Goal: Entertainment & Leisure: Consume media (video, audio)

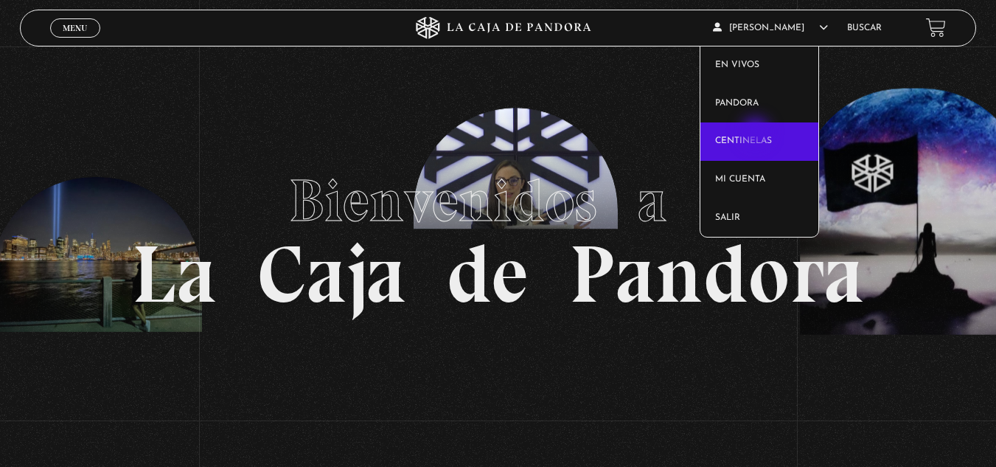
click at [757, 133] on link "Centinelas" at bounding box center [760, 141] width 118 height 38
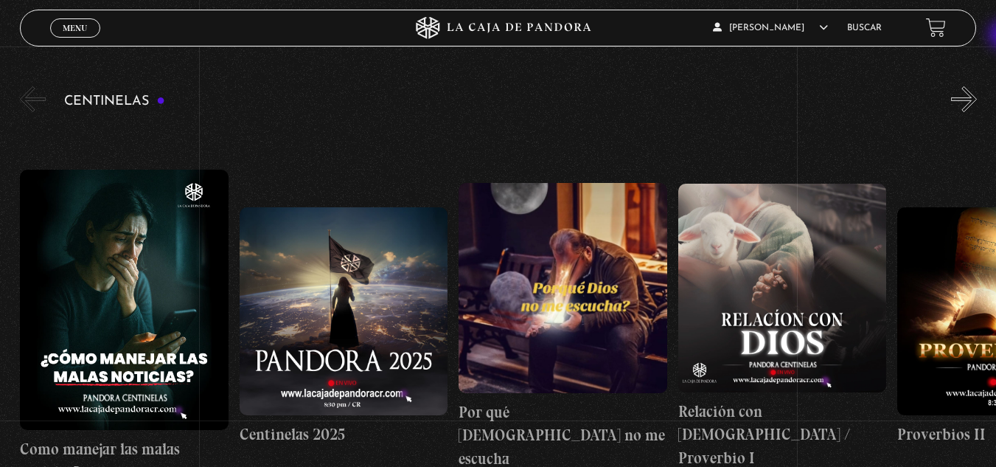
scroll to position [146, 0]
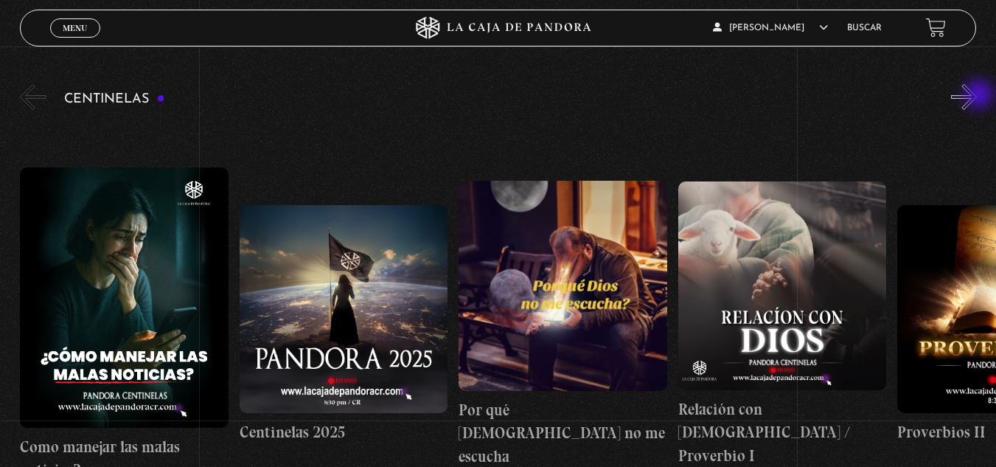
click at [977, 96] on button "»" at bounding box center [964, 97] width 26 height 26
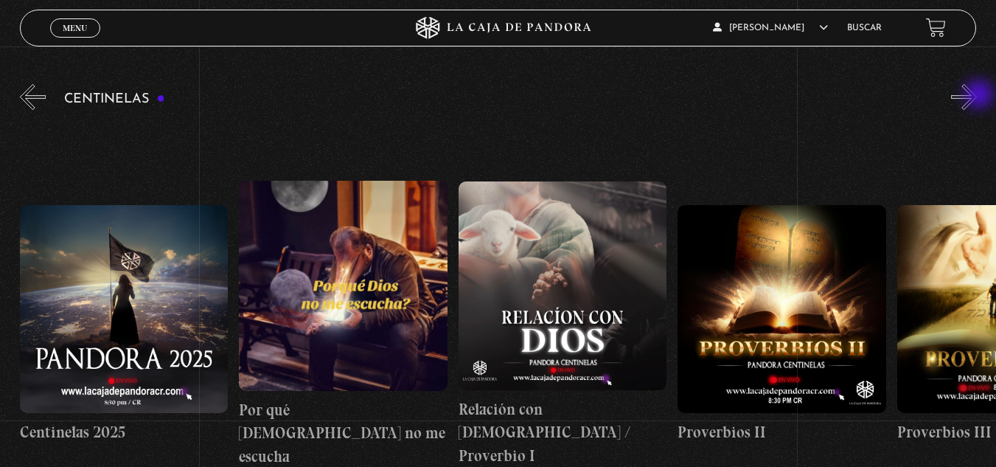
click at [977, 96] on button "»" at bounding box center [964, 97] width 26 height 26
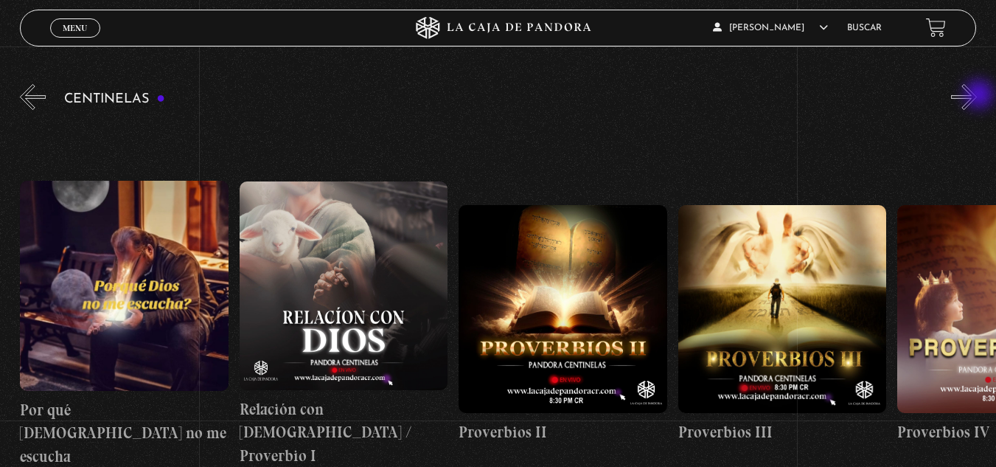
click at [977, 96] on button "»" at bounding box center [964, 97] width 26 height 26
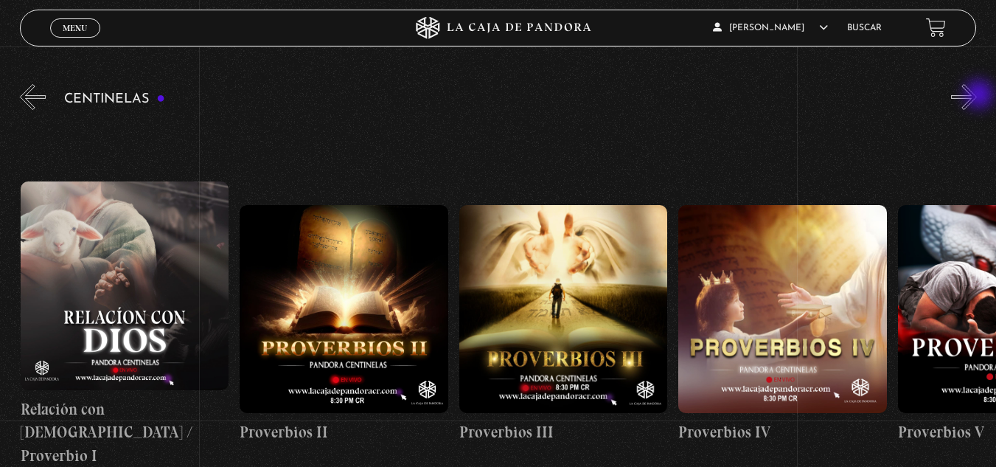
click at [977, 96] on button "»" at bounding box center [964, 97] width 26 height 26
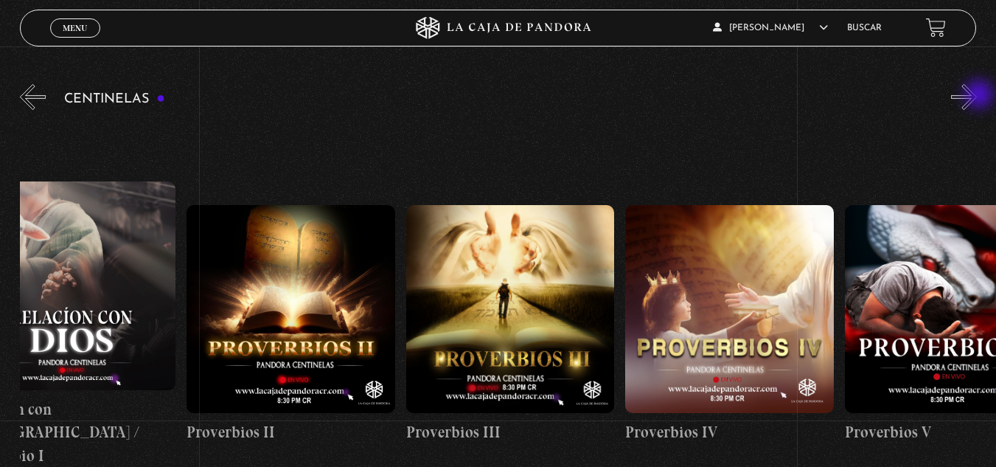
click at [977, 96] on button "»" at bounding box center [964, 97] width 26 height 26
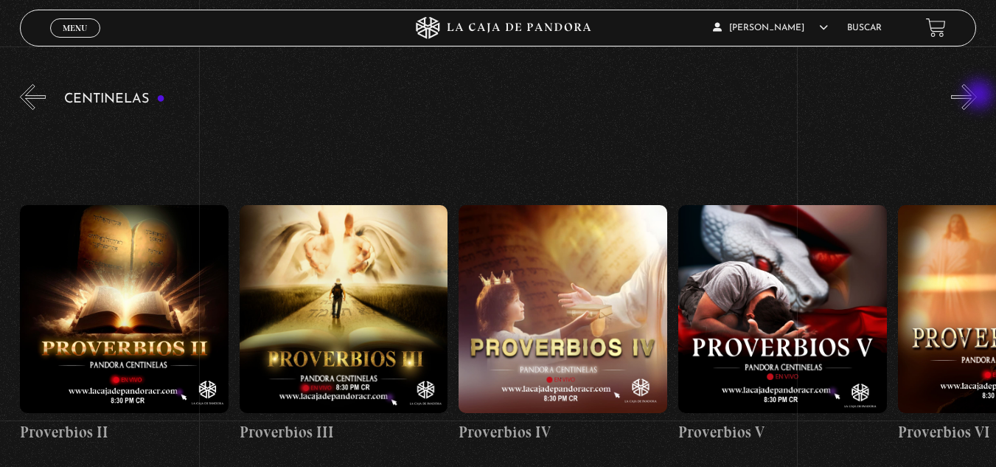
click at [977, 96] on button "»" at bounding box center [964, 97] width 26 height 26
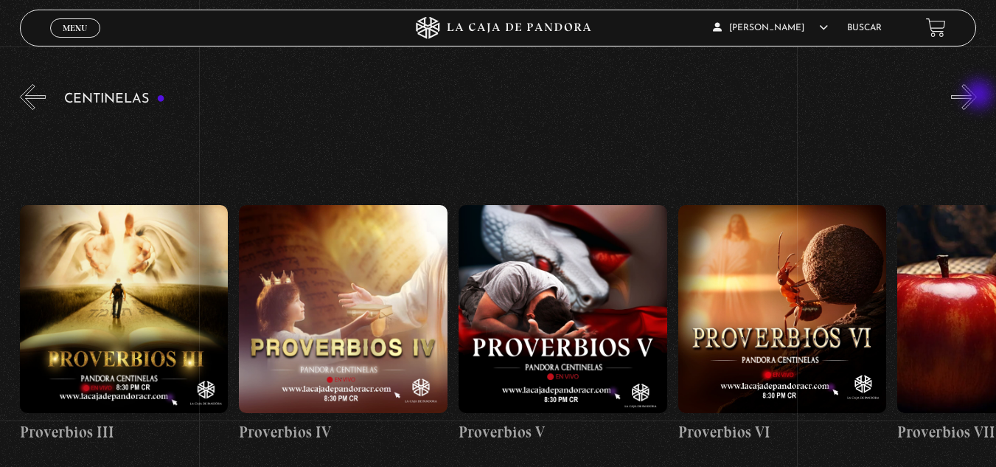
click at [977, 96] on button "»" at bounding box center [964, 97] width 26 height 26
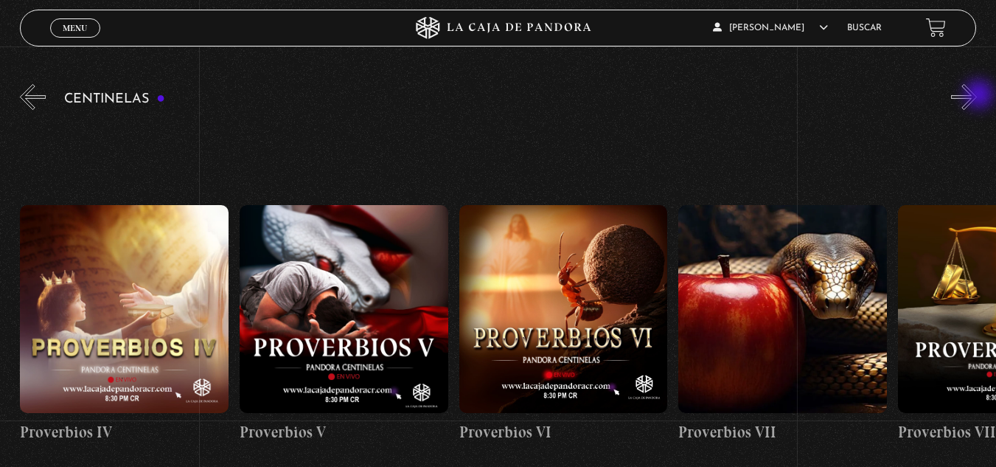
click at [977, 96] on button "»" at bounding box center [964, 97] width 26 height 26
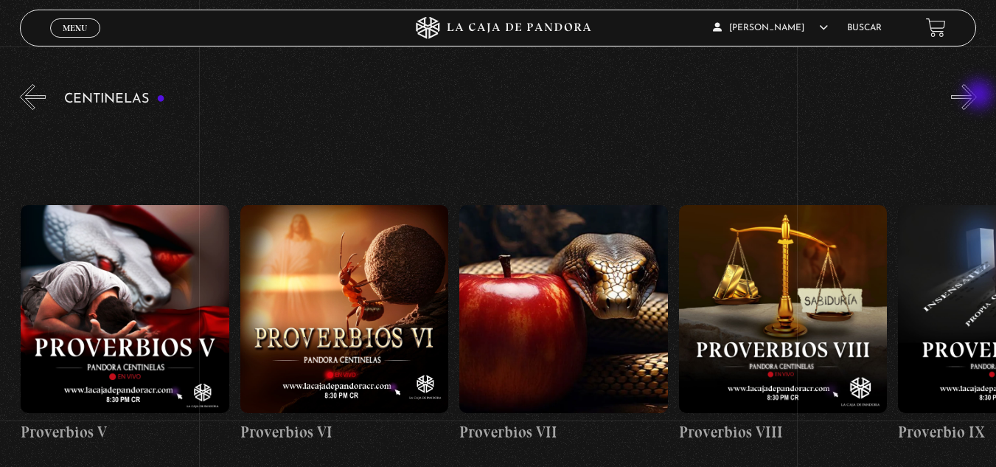
scroll to position [0, 1536]
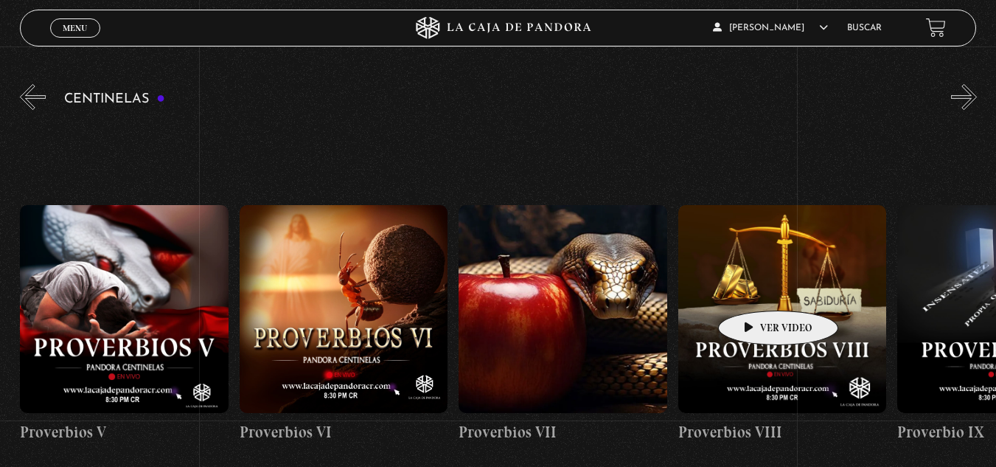
click at [755, 288] on figure at bounding box center [783, 309] width 209 height 209
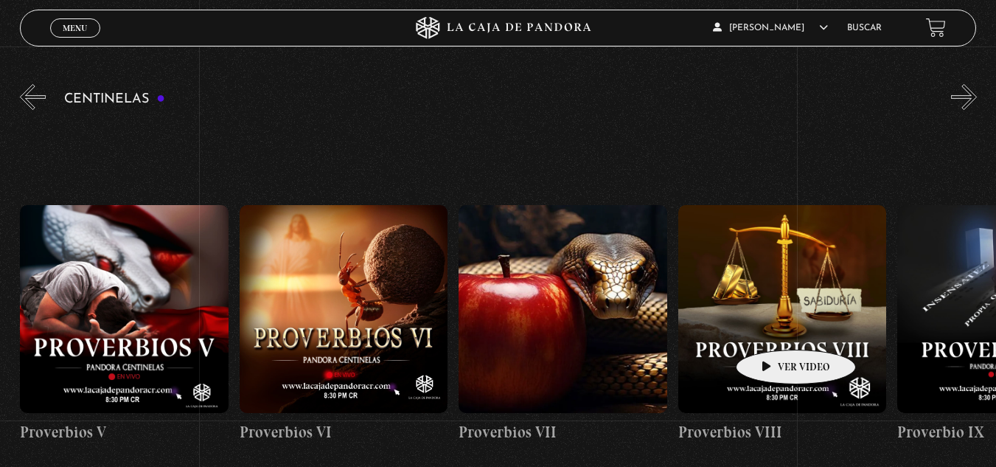
click at [773, 327] on figure at bounding box center [783, 309] width 209 height 209
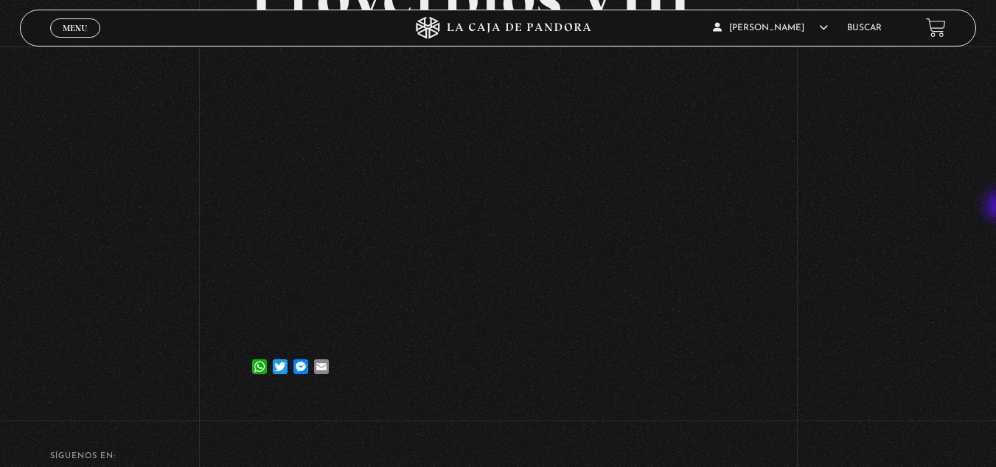
scroll to position [162, 0]
